Goal: Navigation & Orientation: Find specific page/section

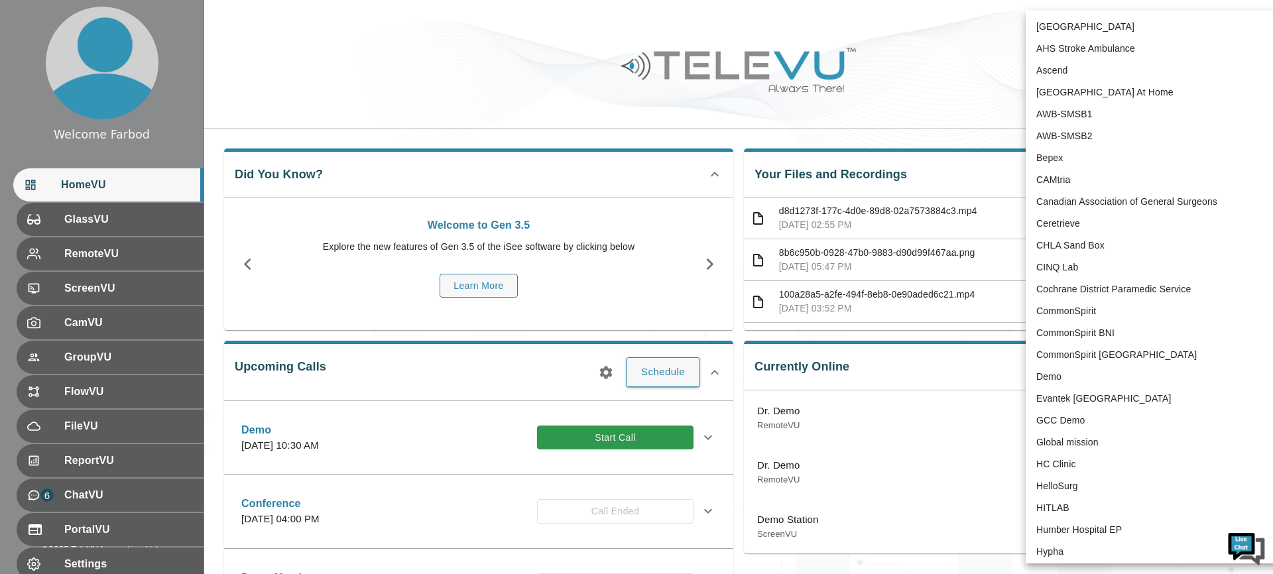
click at [1139, 23] on body "Welcome Farbod HomeVU GlassVU RemoteVU ScreenVU CamVU GroupVU FlowVU FileVU Rep…" at bounding box center [636, 430] width 1273 height 861
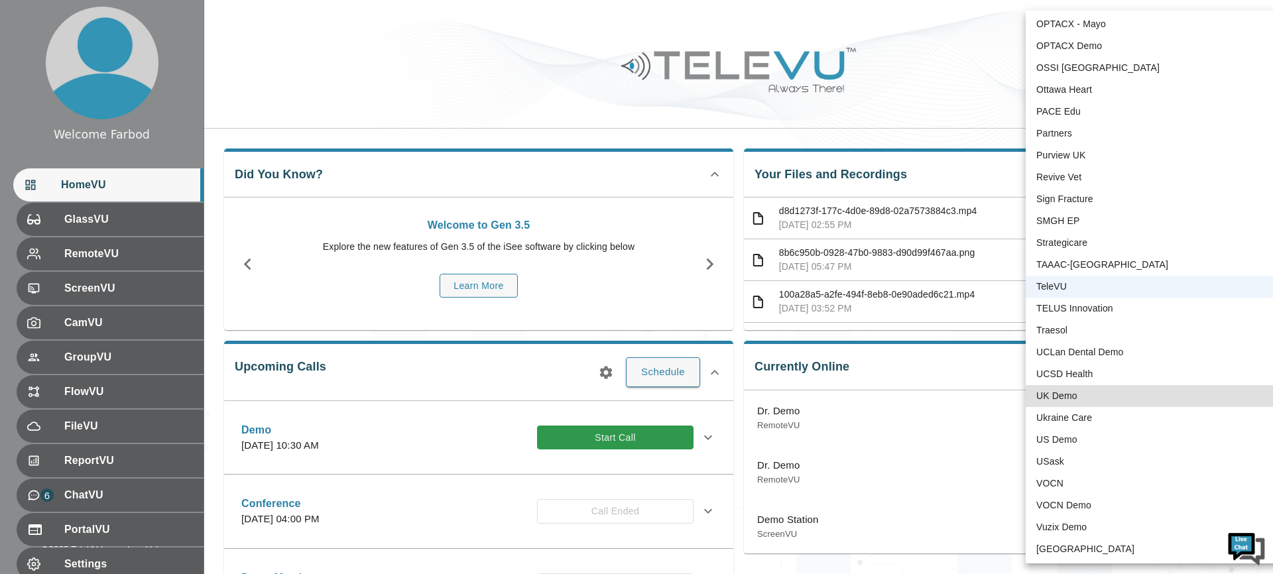
click at [856, 46] on div at bounding box center [636, 287] width 1273 height 574
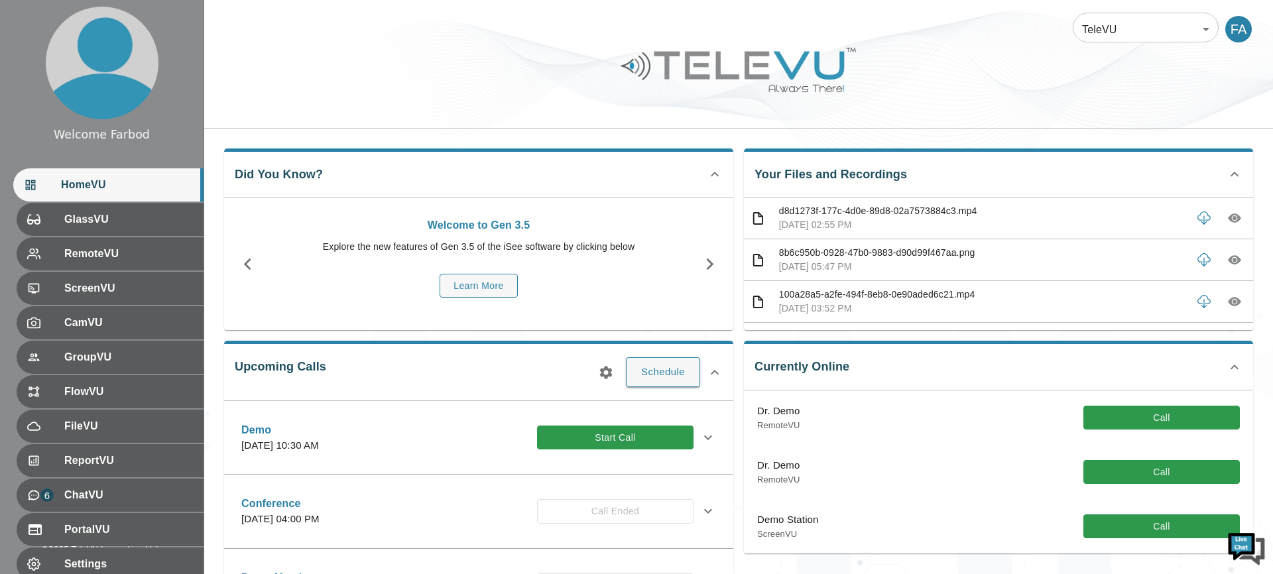
scroll to position [0, 0]
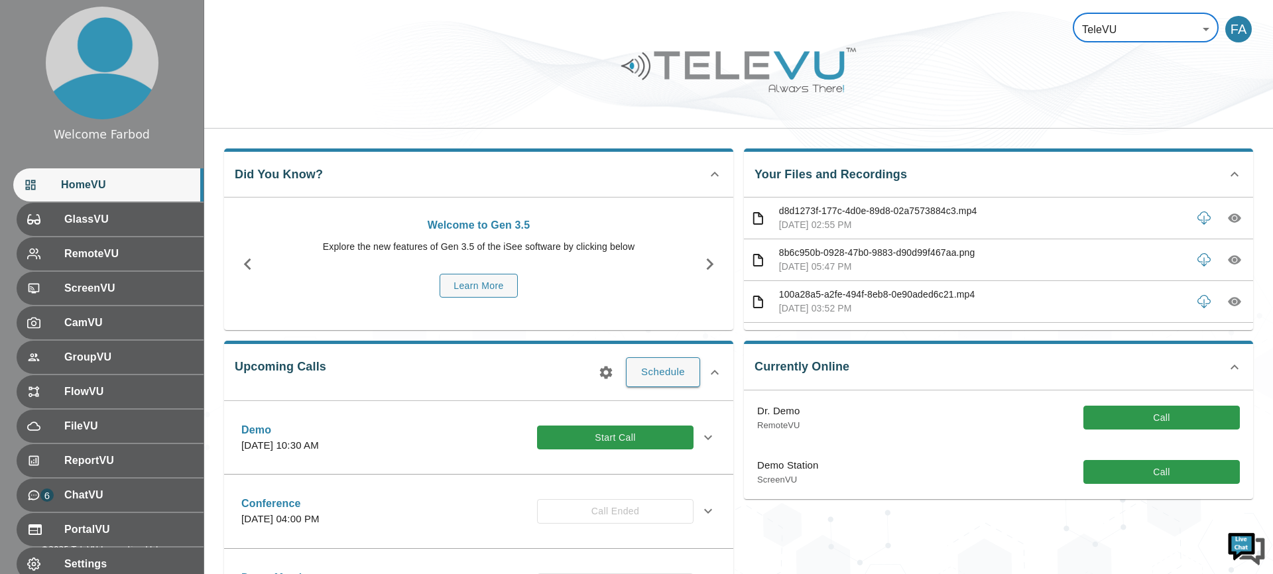
click at [292, 119] on div "TeleVU 1 ​ FA" at bounding box center [738, 64] width 1068 height 129
drag, startPoint x: 530, startPoint y: 44, endPoint x: 439, endPoint y: 17, distance: 95.6
click at [530, 45] on div at bounding box center [738, 79] width 1068 height 75
